Goal: Task Accomplishment & Management: Use online tool/utility

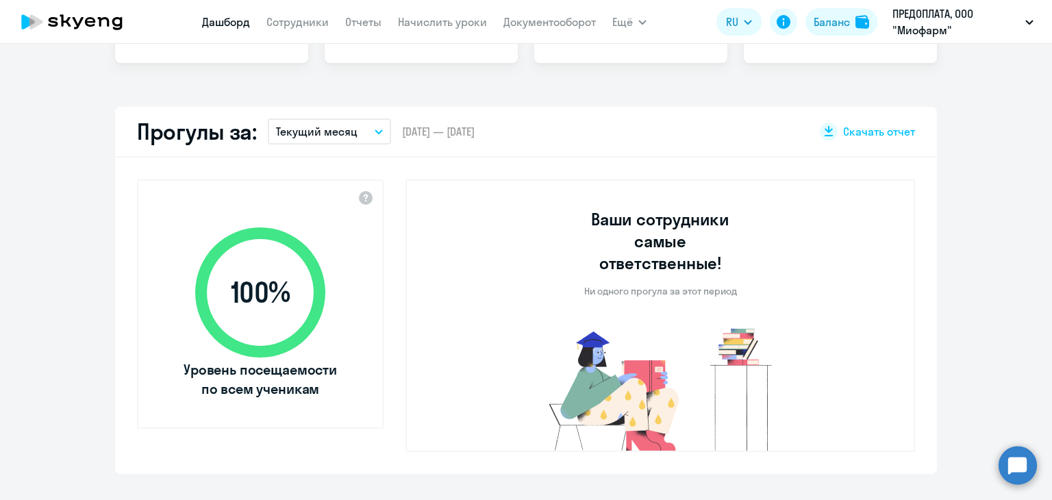
scroll to position [342, 0]
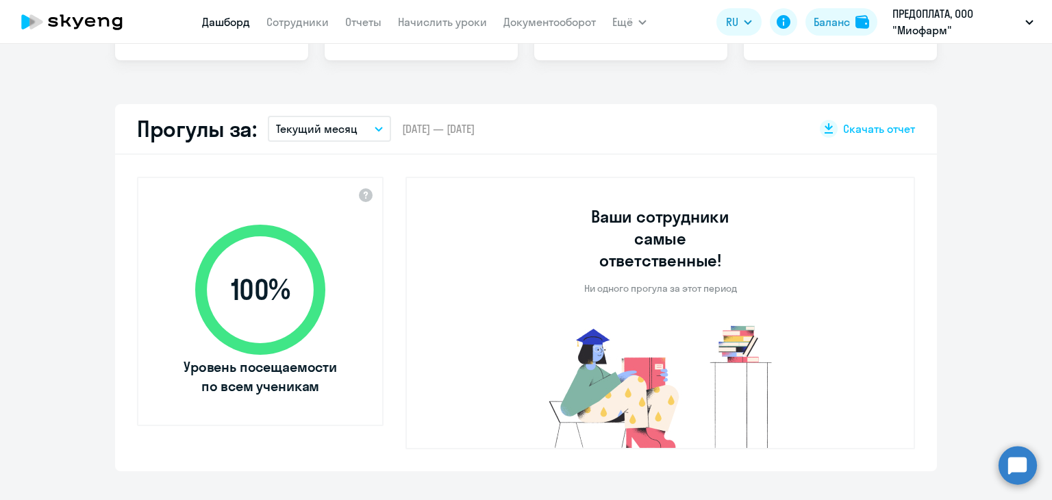
select select "30"
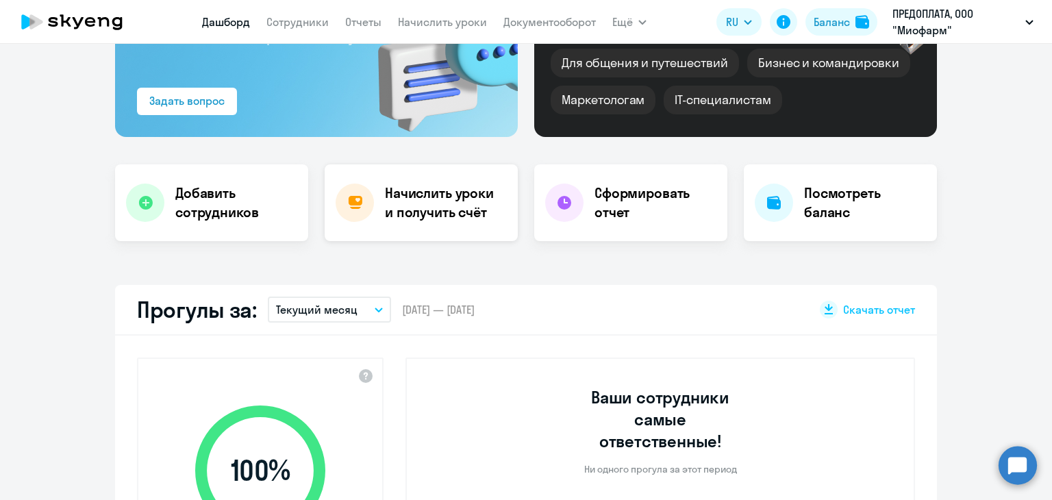
scroll to position [0, 0]
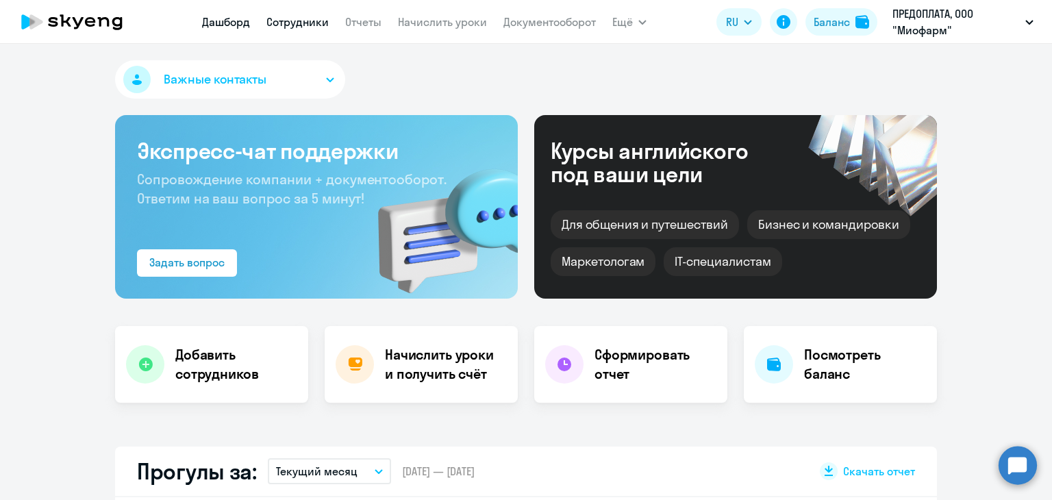
click at [290, 26] on link "Сотрудники" at bounding box center [297, 22] width 62 height 14
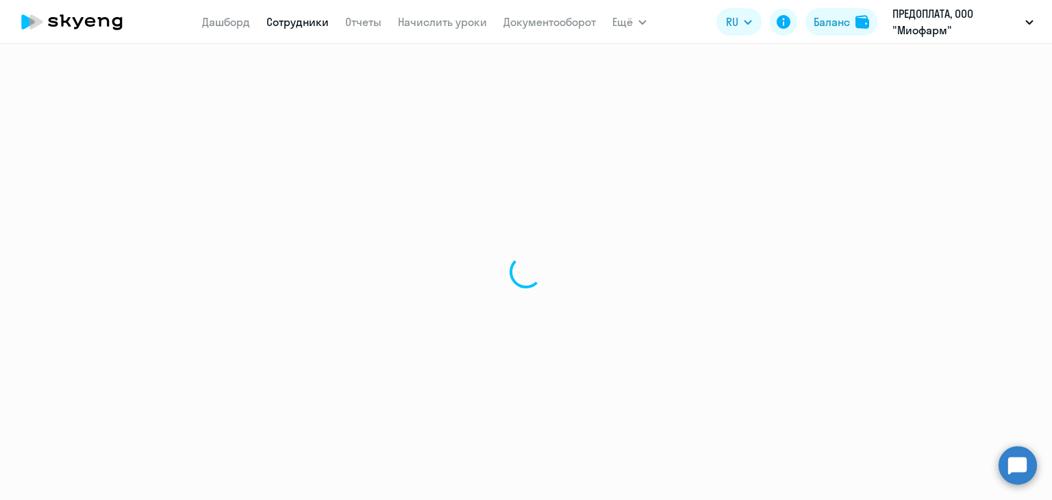
select select "30"
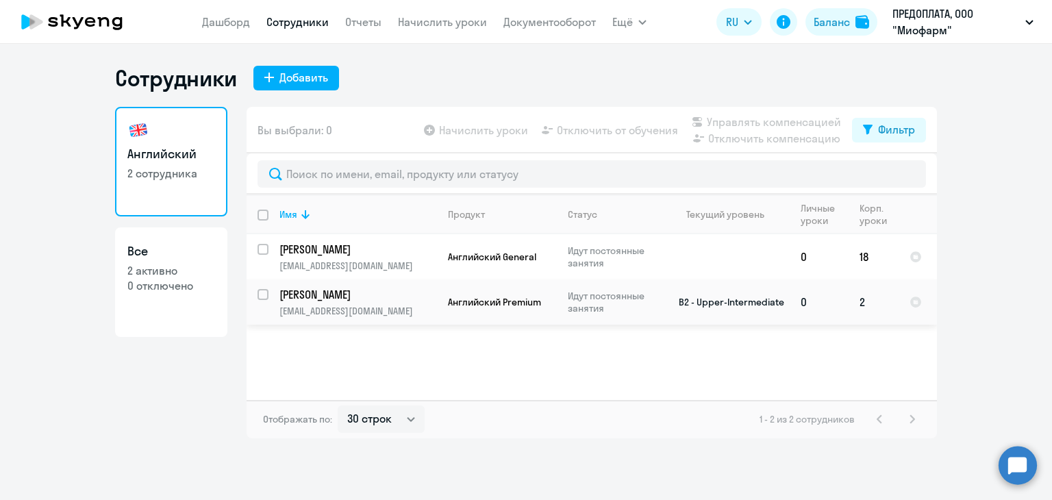
click at [858, 301] on td "2" at bounding box center [874, 301] width 50 height 45
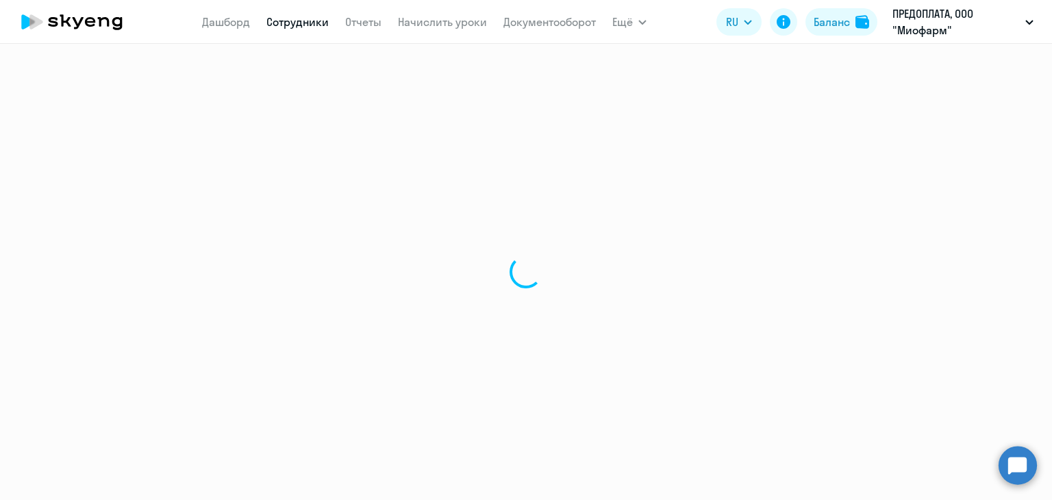
select select "english"
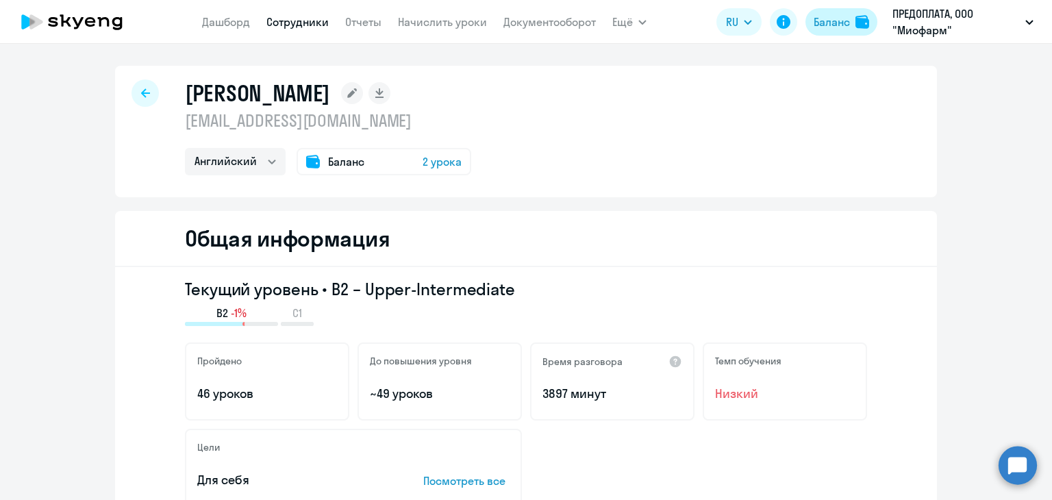
click at [840, 23] on div "Баланс" at bounding box center [832, 22] width 36 height 16
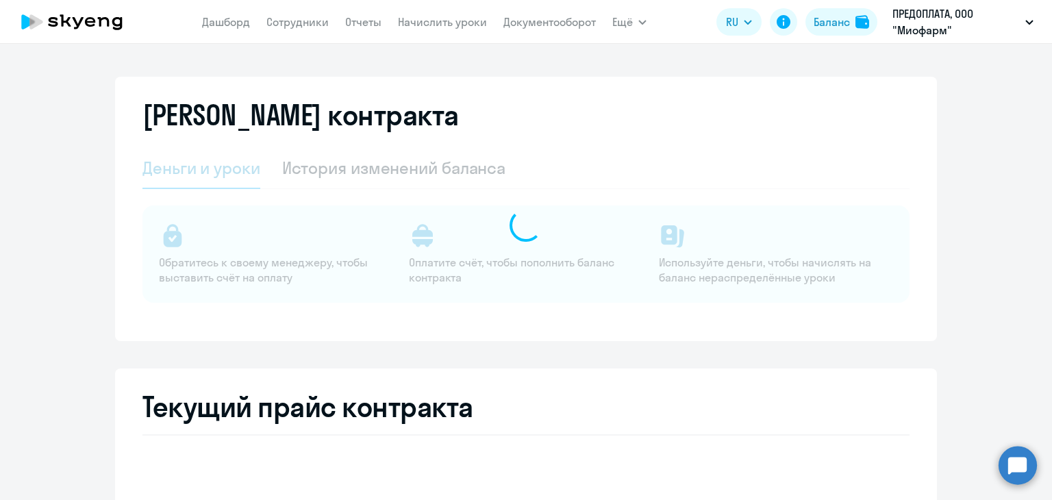
select select "english_adult_not_native_speaker"
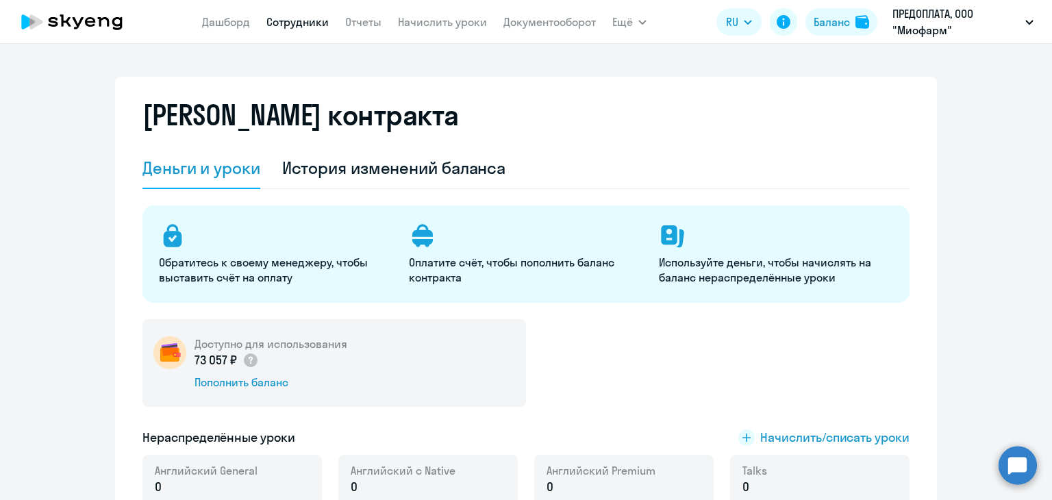
click at [316, 18] on link "Сотрудники" at bounding box center [297, 22] width 62 height 14
select select "30"
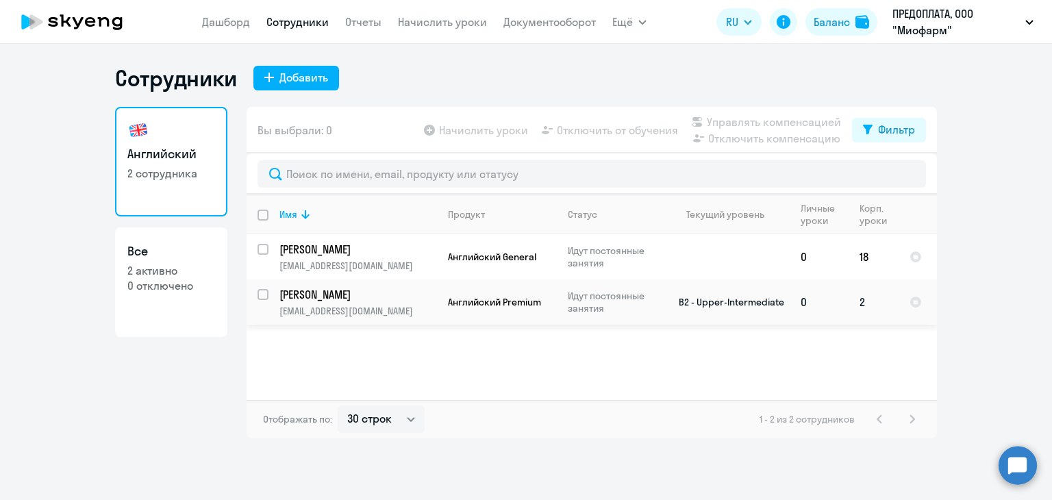
click at [264, 293] on input "select row 1396014" at bounding box center [271, 302] width 27 height 27
checkbox input "true"
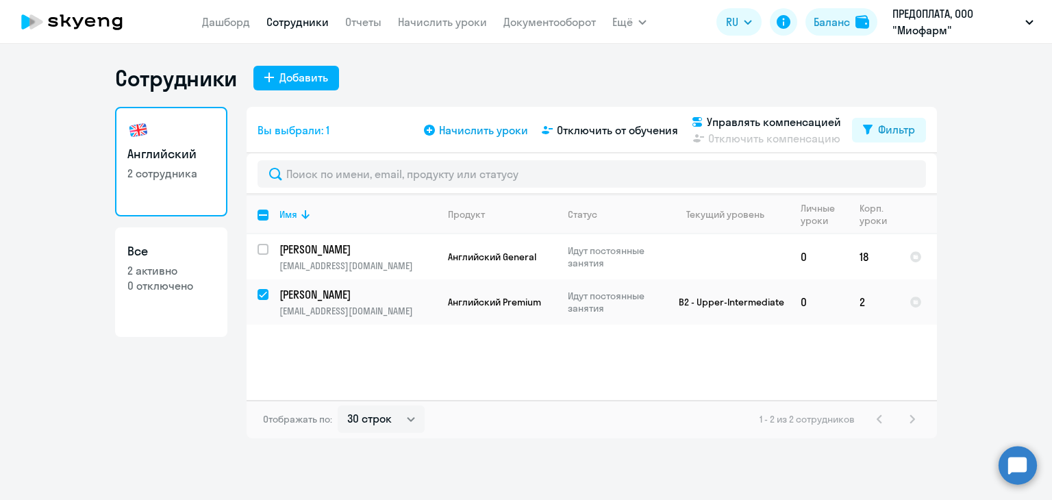
click at [497, 129] on span "Начислить уроки" at bounding box center [483, 130] width 89 height 16
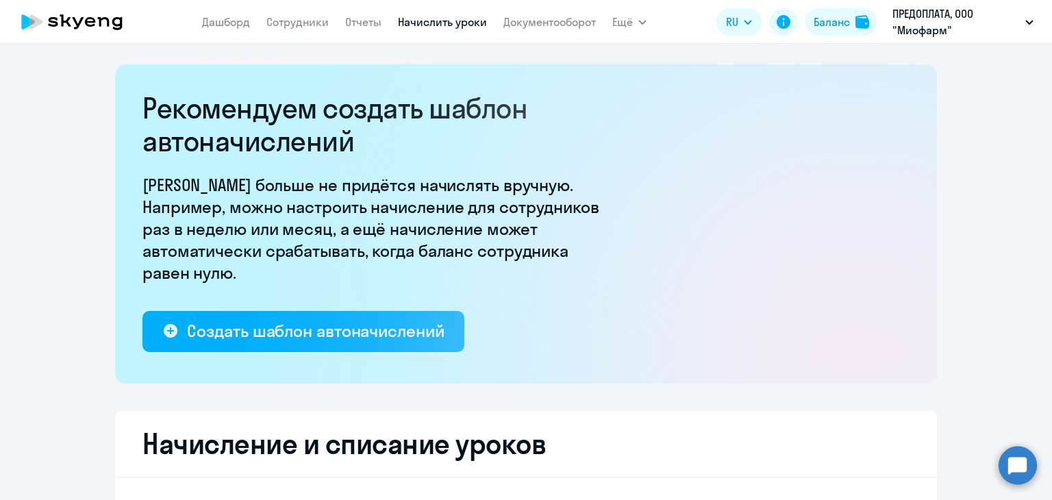
select select "10"
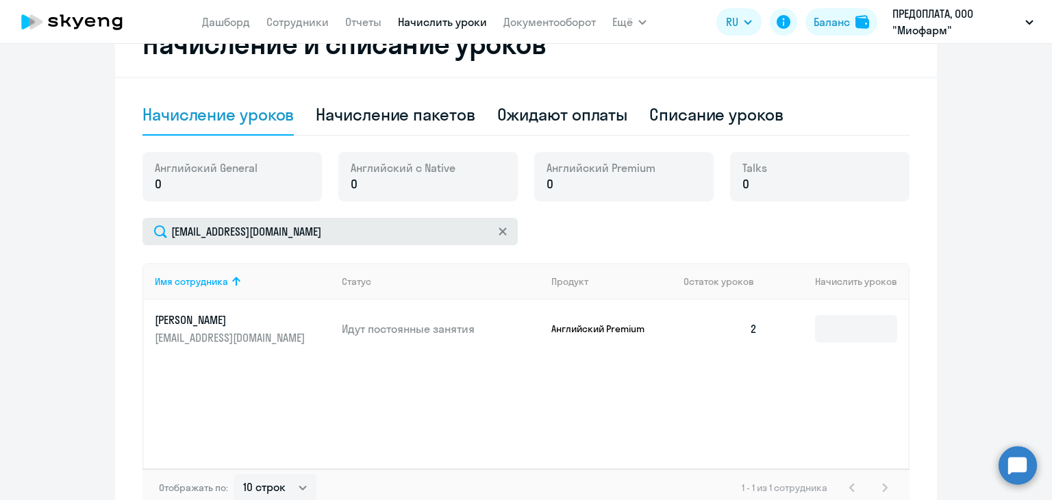
scroll to position [347, 0]
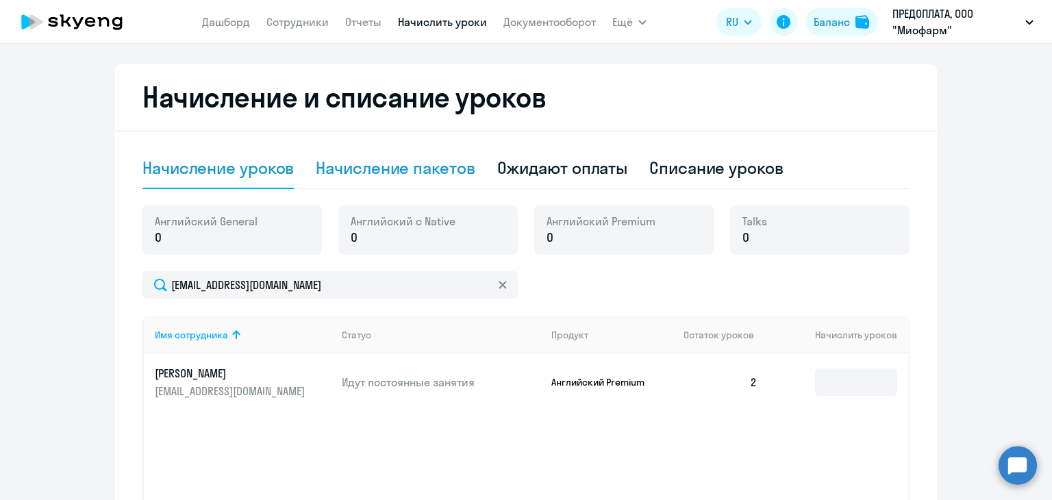
click at [424, 164] on div "Начисление пакетов" at bounding box center [395, 168] width 159 height 22
select select "10"
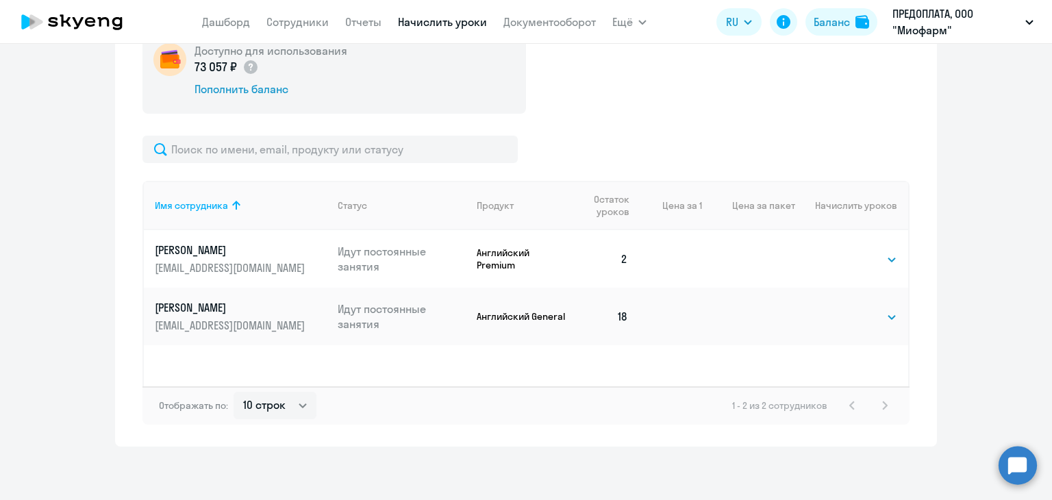
scroll to position [527, 0]
click at [881, 260] on select "Выбрать 4 8 16 32 64 96 128" at bounding box center [869, 258] width 56 height 16
select select "16"
click at [841, 250] on select "Выбрать 4 8 16 32 64 96 128" at bounding box center [869, 258] width 56 height 16
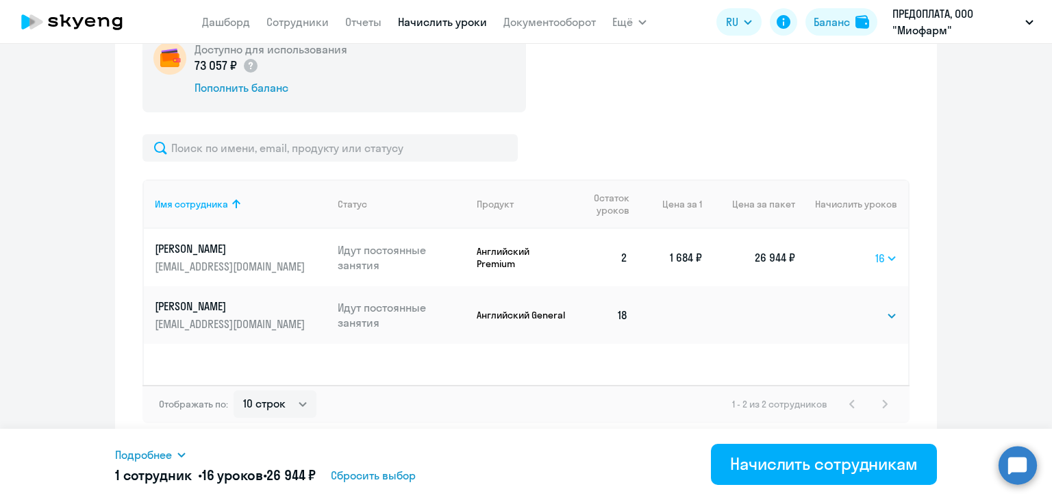
click at [886, 255] on select "Выбрать 4 8 16 32 64 96 128" at bounding box center [886, 258] width 22 height 16
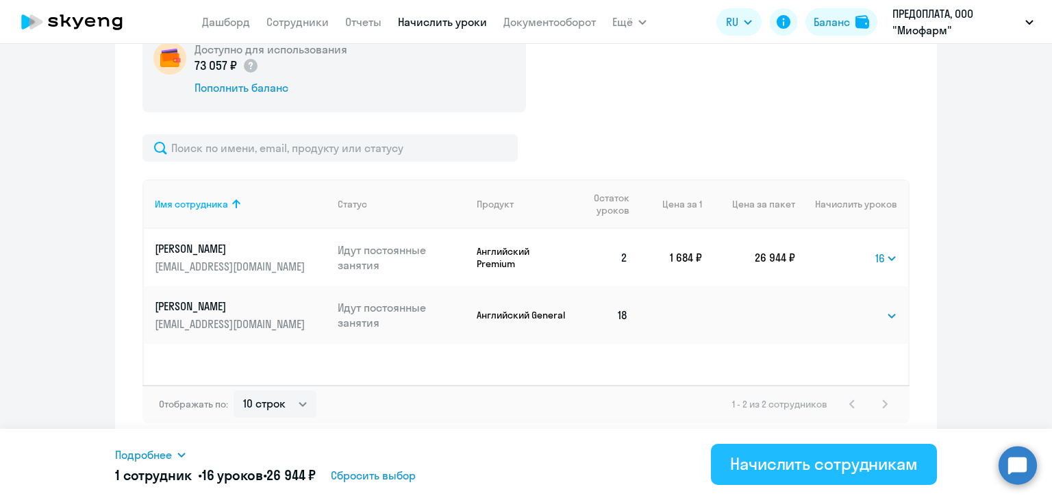
click at [802, 462] on div "Начислить сотрудникам" at bounding box center [824, 464] width 188 height 22
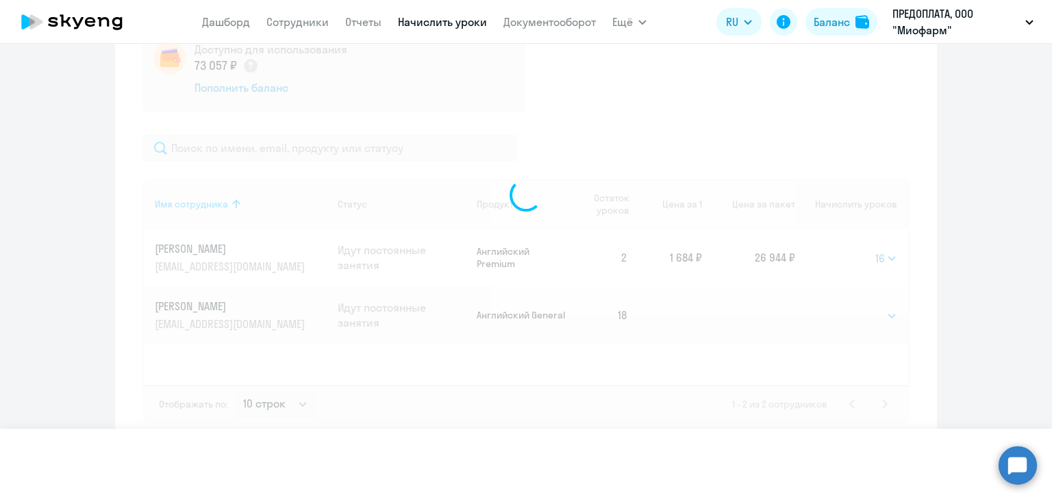
select select
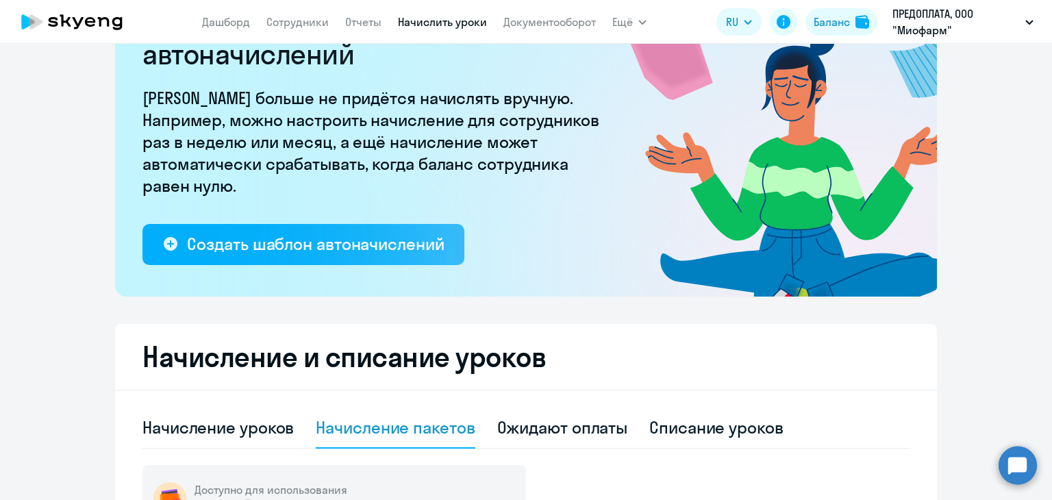
scroll to position [0, 0]
